Goal: Obtain resource: Obtain resource

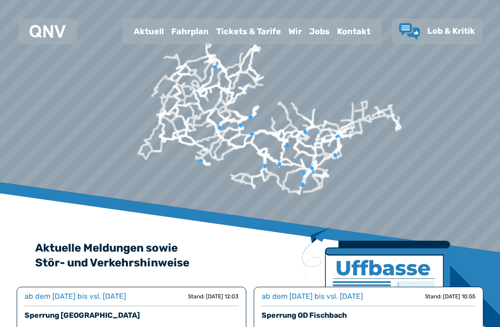
click at [191, 29] on div "Fahrplan" at bounding box center [190, 31] width 45 height 24
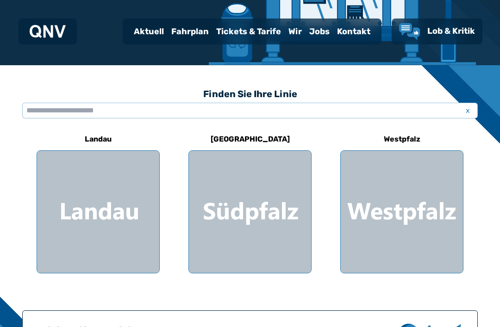
scroll to position [195, 0]
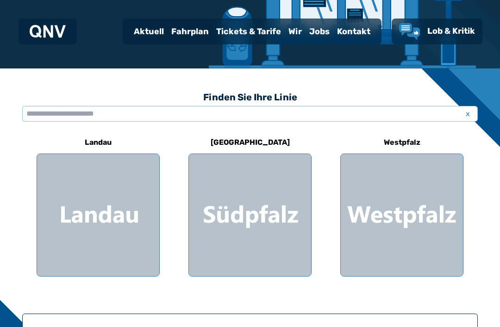
click at [260, 216] on div at bounding box center [250, 215] width 122 height 122
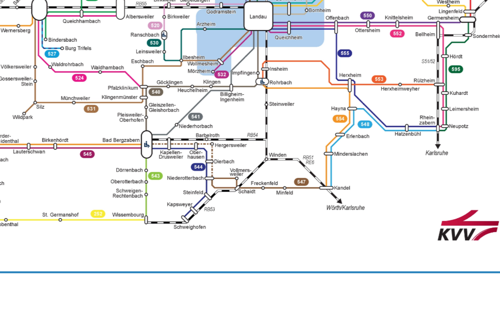
scroll to position [316, 0]
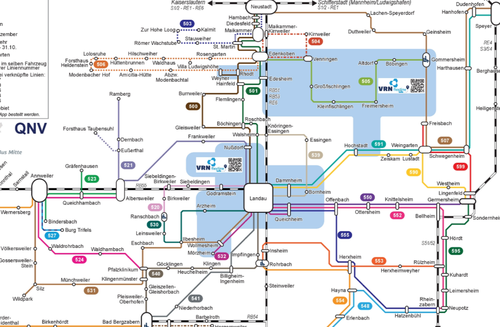
click at [129, 88] on img "1 von 1" at bounding box center [250, 164] width 351 height 248
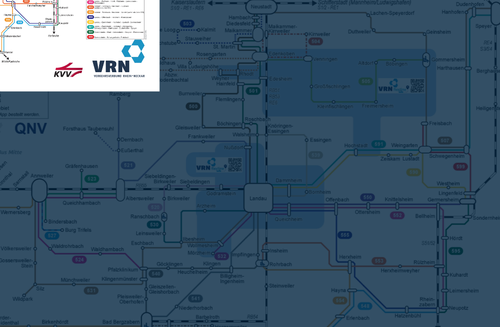
click at [52, 59] on div at bounding box center [250, 163] width 500 height 327
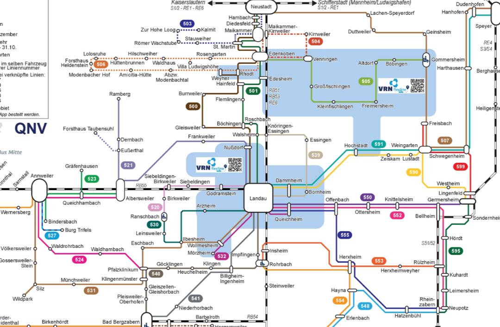
click at [75, 65] on img "1 von 1" at bounding box center [250, 164] width 351 height 248
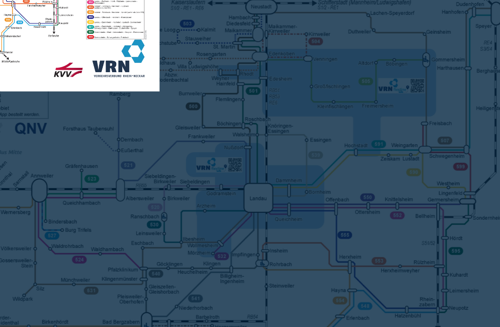
click at [54, 67] on div at bounding box center [250, 163] width 500 height 327
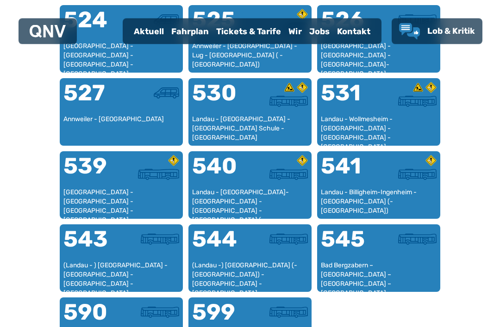
scroll to position [776, 0]
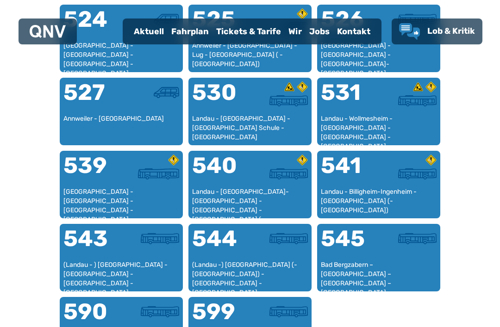
click at [274, 201] on div "Landau - [GEOGRAPHIC_DATA]-[GEOGRAPHIC_DATA] - [GEOGRAPHIC_DATA] - [GEOGRAPHIC_…" at bounding box center [250, 201] width 116 height 27
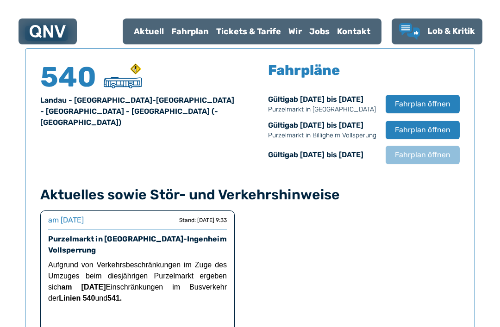
scroll to position [610, 0]
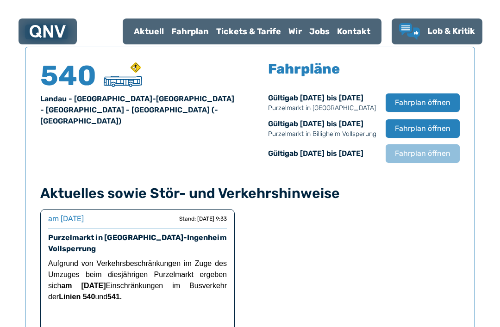
click at [450, 99] on span "Fahrplan öffnen" at bounding box center [423, 102] width 56 height 11
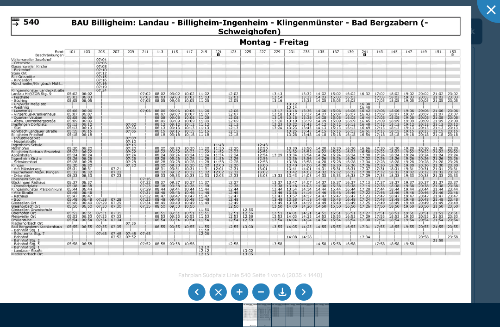
click at [276, 301] on li at bounding box center [283, 293] width 18 height 18
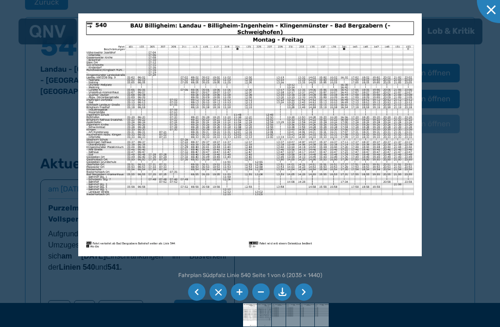
click at [448, 220] on div at bounding box center [250, 163] width 500 height 327
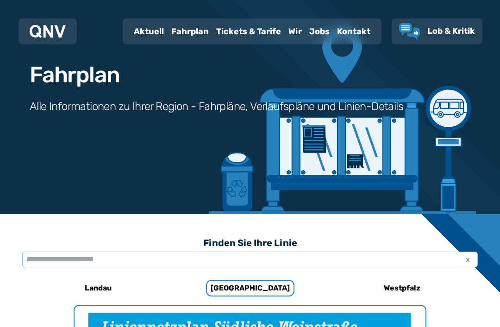
scroll to position [36, 0]
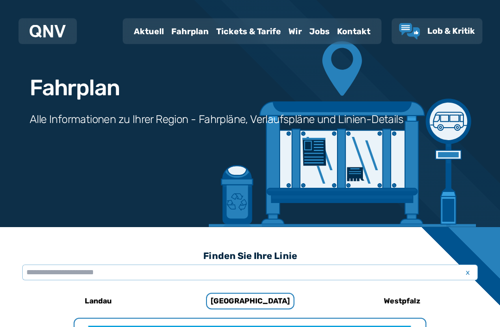
click at [239, 34] on div "Tickets & Tarife" at bounding box center [249, 31] width 72 height 24
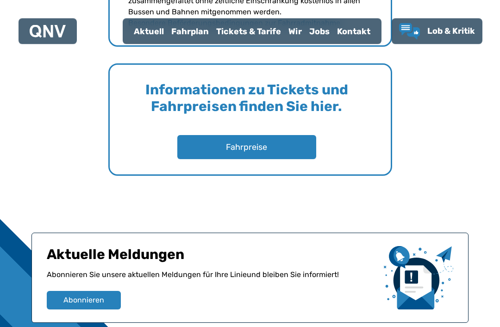
scroll to position [1428, 0]
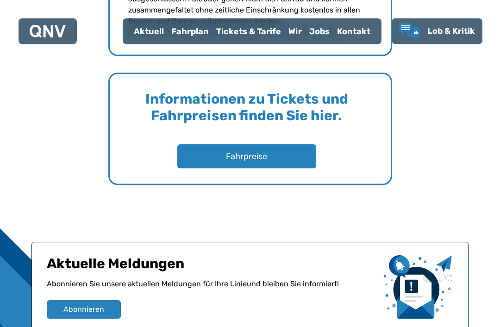
click at [273, 158] on button "Fahrpreise" at bounding box center [246, 157] width 139 height 24
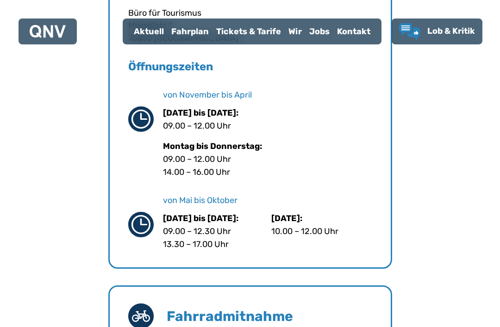
scroll to position [832, 0]
click at [477, 201] on div "Büro für Tourismus in [GEOGRAPHIC_DATA] Navigieren Büro für Tourismus [STREET_A…" at bounding box center [250, 126] width 500 height 1388
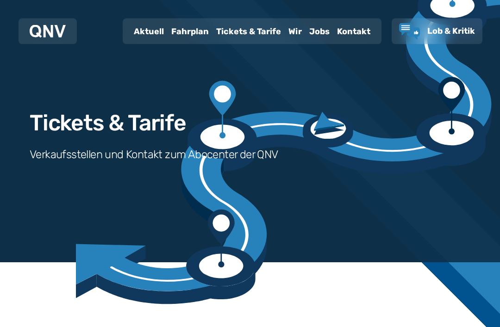
scroll to position [0, 0]
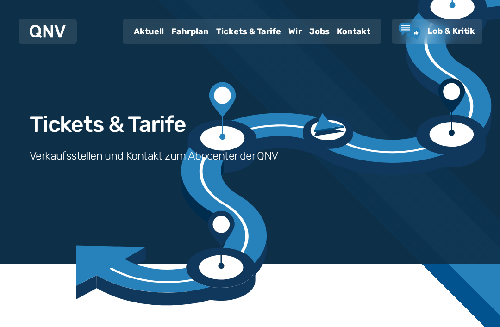
click at [193, 32] on div "Fahrplan" at bounding box center [190, 31] width 45 height 24
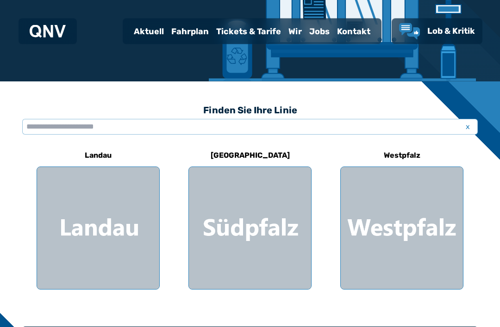
scroll to position [182, 0]
click at [257, 232] on div at bounding box center [250, 228] width 122 height 122
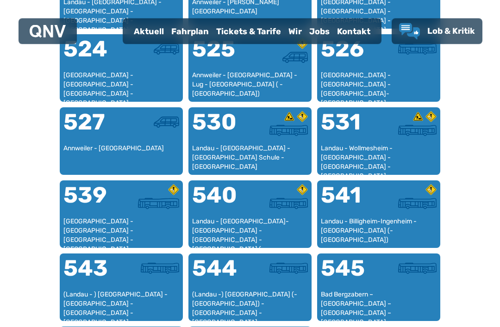
scroll to position [747, 0]
click at [393, 218] on div "Landau - Billigheim-Ingenheim - [GEOGRAPHIC_DATA] (- [GEOGRAPHIC_DATA])" at bounding box center [379, 230] width 116 height 27
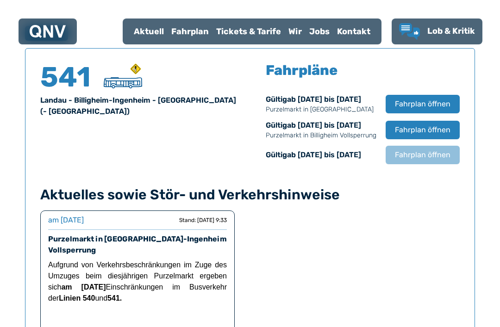
scroll to position [610, 0]
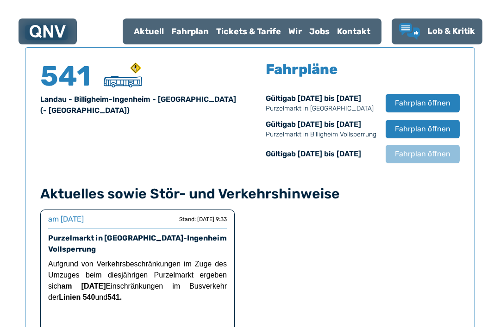
click at [436, 105] on span "Fahrplan öffnen" at bounding box center [423, 103] width 56 height 11
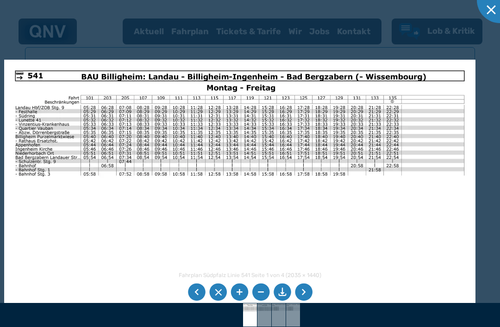
click at [488, 220] on div at bounding box center [250, 163] width 500 height 327
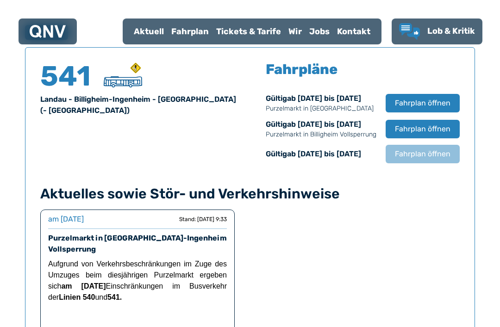
click at [420, 107] on span "Fahrplan öffnen" at bounding box center [423, 103] width 56 height 11
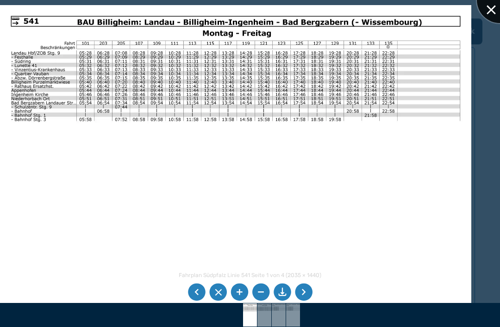
click at [492, 13] on div at bounding box center [500, 0] width 46 height 46
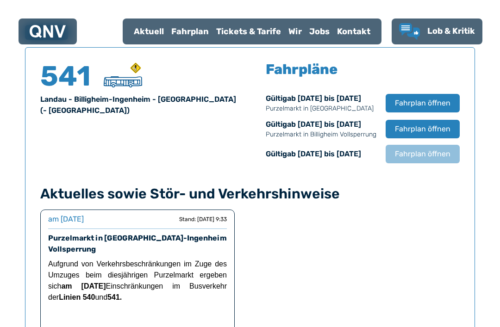
scroll to position [611, 0]
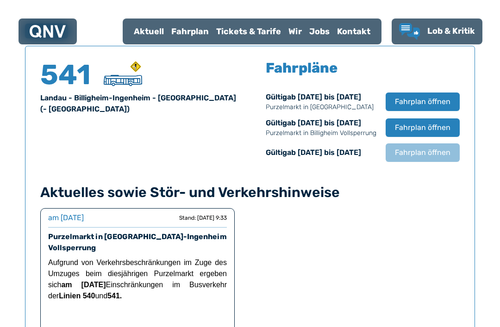
click at [440, 101] on span "Fahrplan öffnen" at bounding box center [423, 101] width 56 height 11
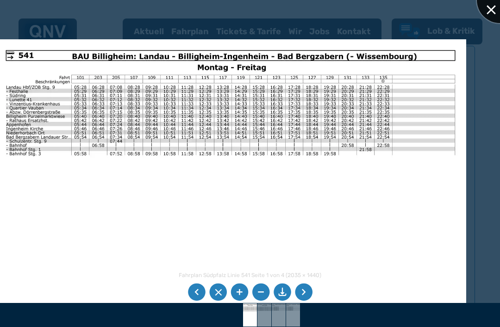
click at [487, 14] on div at bounding box center [500, 0] width 46 height 46
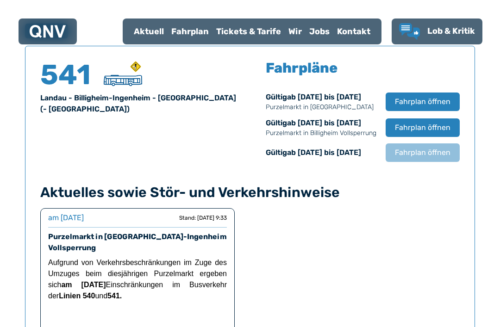
click at [192, 36] on div "Fahrplan" at bounding box center [190, 31] width 45 height 24
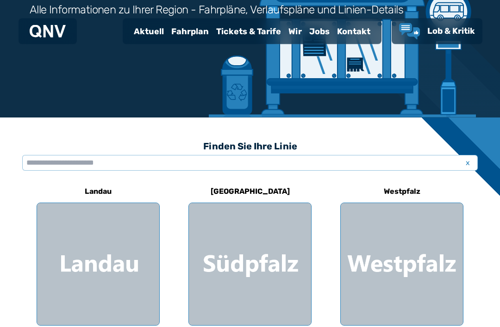
scroll to position [146, 0]
click at [255, 258] on div at bounding box center [250, 264] width 122 height 122
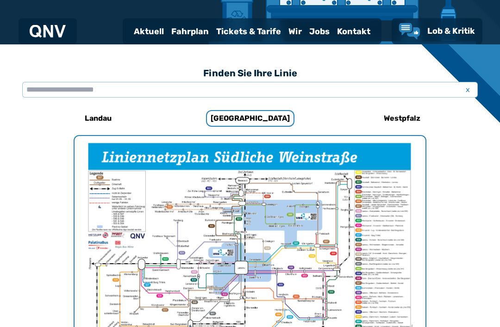
scroll to position [285, 0]
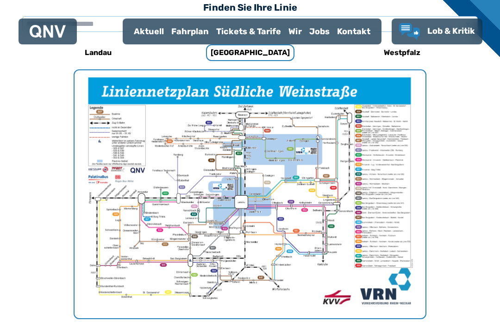
click at [359, 186] on img "1 von 1" at bounding box center [250, 194] width 351 height 248
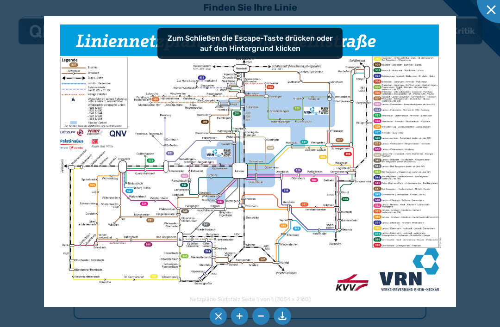
click at [282, 326] on li at bounding box center [283, 317] width 18 height 18
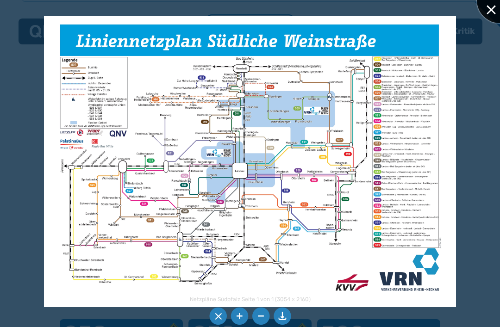
click at [482, 10] on div at bounding box center [500, 0] width 46 height 46
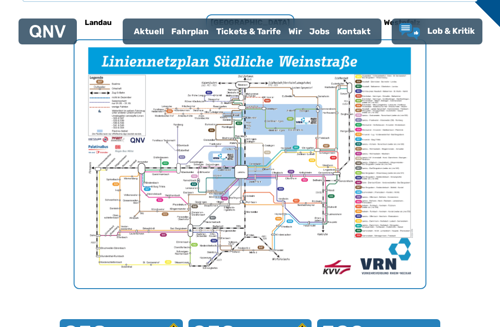
click at [197, 32] on div "Fahrplan" at bounding box center [190, 31] width 45 height 24
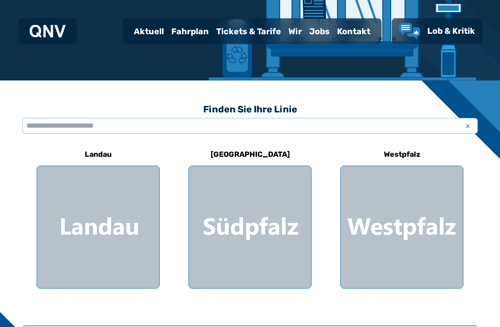
scroll to position [189, 0]
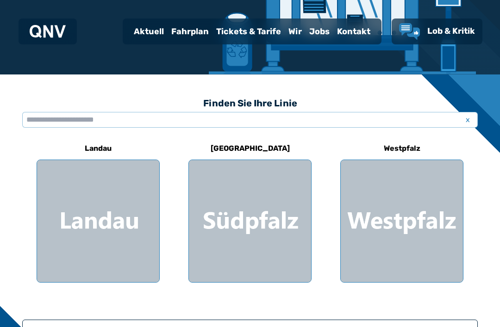
click at [268, 219] on div at bounding box center [250, 221] width 122 height 122
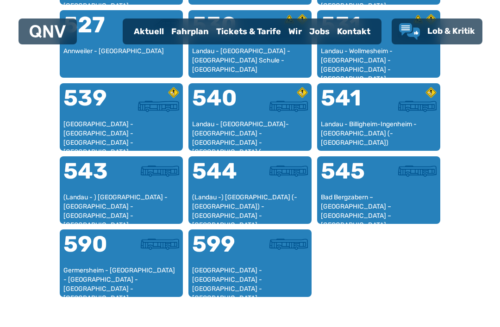
click at [255, 125] on div "Landau - [GEOGRAPHIC_DATA]-[GEOGRAPHIC_DATA] - [GEOGRAPHIC_DATA] - [GEOGRAPHIC_…" at bounding box center [250, 133] width 116 height 27
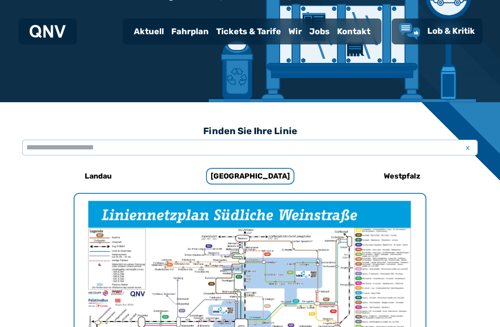
scroll to position [610, 0]
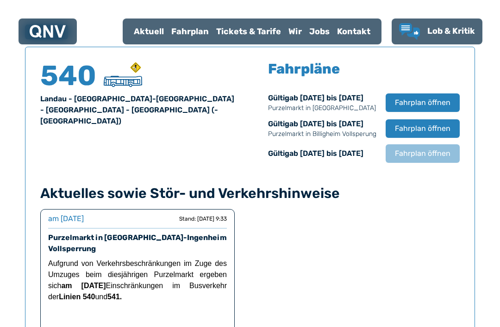
click at [444, 107] on span "Fahrplan öffnen" at bounding box center [423, 102] width 56 height 11
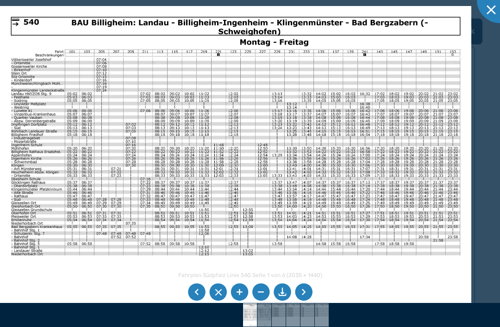
click at [283, 301] on li at bounding box center [283, 293] width 18 height 18
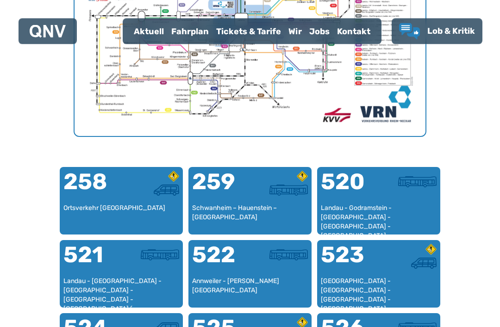
scroll to position [285, 0]
